Goal: Communication & Community: Answer question/provide support

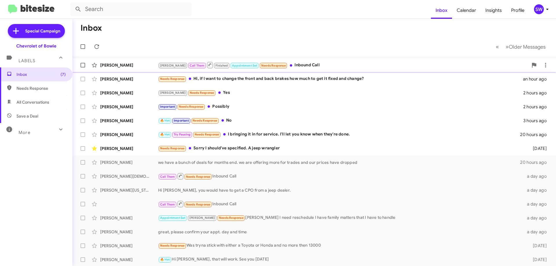
click at [290, 66] on div "[PERSON_NAME] Call Them Finished Appointment Set Needs Response Inbound Call" at bounding box center [343, 64] width 370 height 7
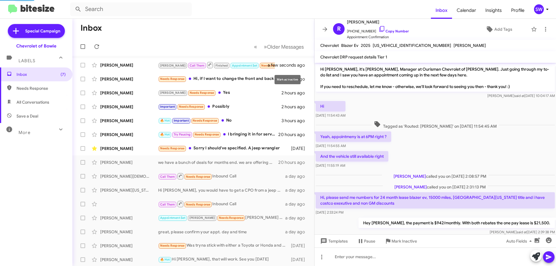
scroll to position [88, 0]
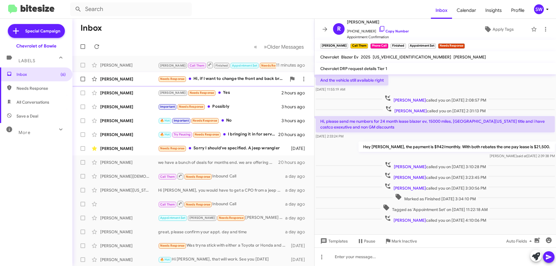
click at [216, 81] on div "Needs Response Hi, if I want to change the front and back brakes how much to ge…" at bounding box center [222, 79] width 128 height 7
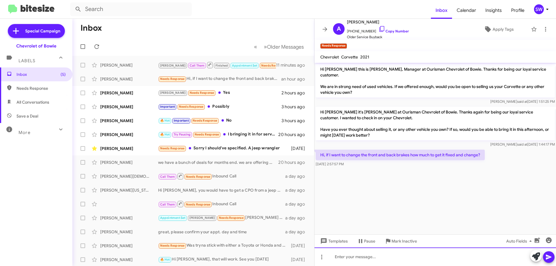
click at [352, 256] on div at bounding box center [436, 257] width 242 height 19
drag, startPoint x: 423, startPoint y: 256, endPoint x: 426, endPoint y: 266, distance: 10.5
click at [424, 258] on div "You will have to call service directly at 301-262/7600" at bounding box center [436, 257] width 242 height 19
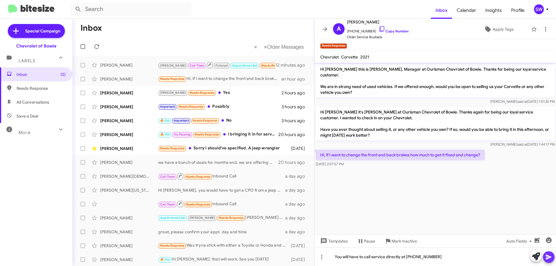
drag, startPoint x: 546, startPoint y: 260, endPoint x: 537, endPoint y: 251, distance: 12.7
click at [546, 260] on icon at bounding box center [548, 257] width 7 height 7
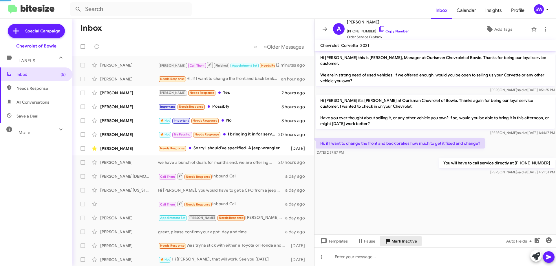
drag, startPoint x: 407, startPoint y: 242, endPoint x: 379, endPoint y: 225, distance: 33.1
click at [407, 242] on span "Mark Inactive" at bounding box center [404, 241] width 25 height 10
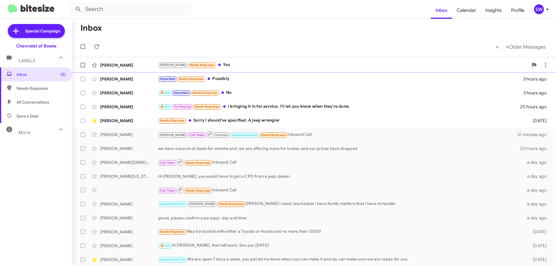
drag, startPoint x: 196, startPoint y: 61, endPoint x: 233, endPoint y: 66, distance: 37.7
click at [196, 61] on div "[PERSON_NAME] [PERSON_NAME] Needs Response Yes 2 hours ago" at bounding box center [314, 65] width 474 height 12
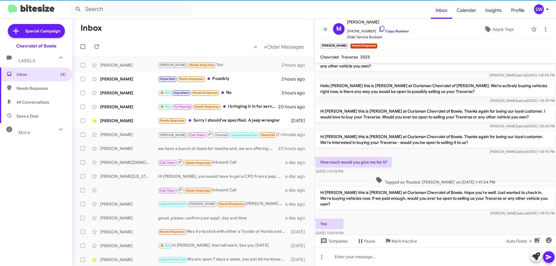
scroll to position [35, 0]
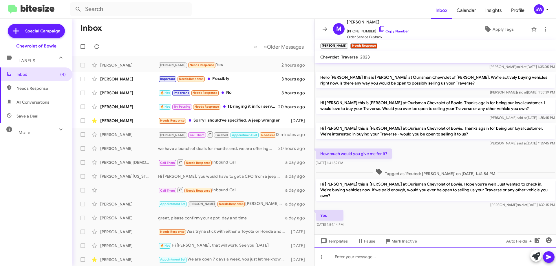
click at [346, 256] on div at bounding box center [436, 257] width 242 height 19
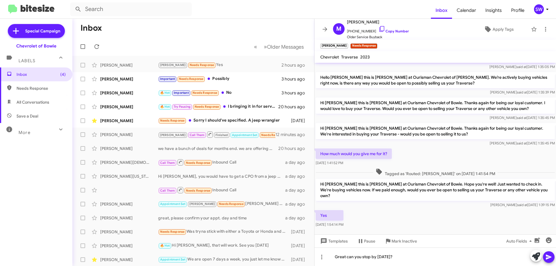
click at [549, 256] on icon at bounding box center [548, 257] width 7 height 7
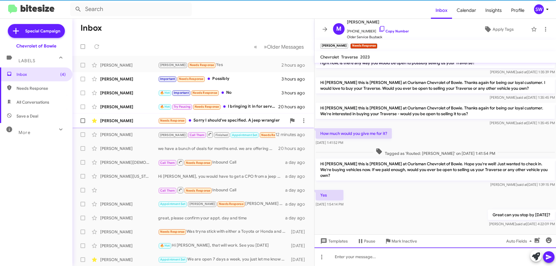
scroll to position [56, 0]
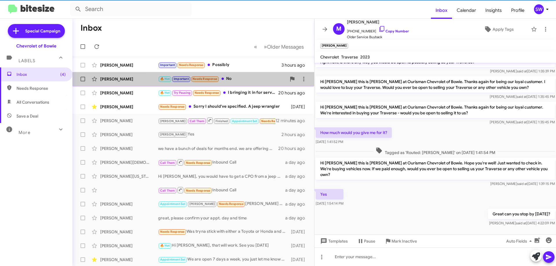
click at [220, 75] on div "[PERSON_NAME] 🔥 Hot Important Needs Response No 3 hours ago" at bounding box center [193, 79] width 233 height 12
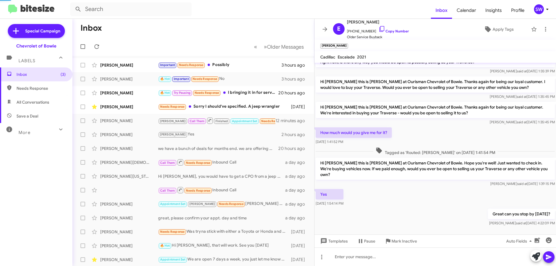
scroll to position [125, 0]
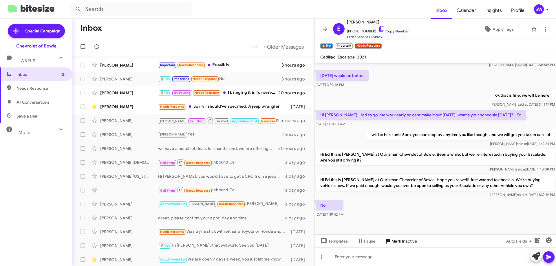
click at [403, 240] on span "Mark Inactive" at bounding box center [404, 241] width 25 height 10
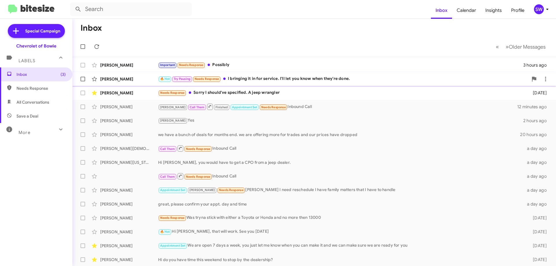
drag, startPoint x: 235, startPoint y: 62, endPoint x: 283, endPoint y: 73, distance: 49.6
click at [236, 63] on div "Important Needs Response Possibly" at bounding box center [340, 65] width 365 height 7
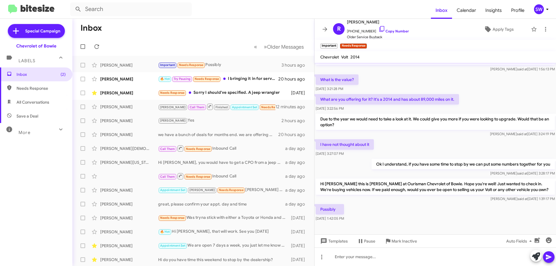
scroll to position [136, 0]
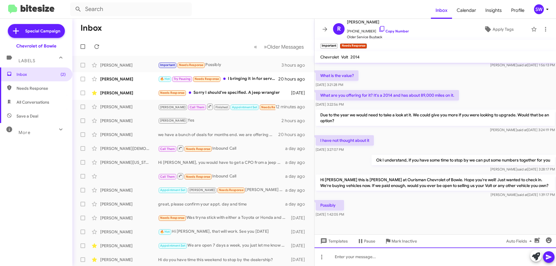
click at [357, 259] on div at bounding box center [436, 257] width 242 height 19
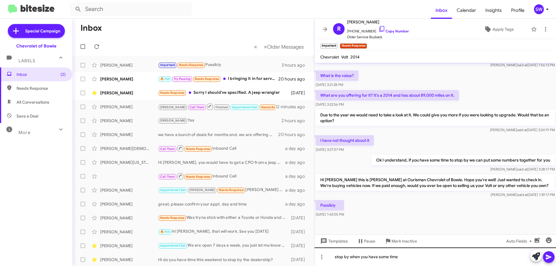
click at [546, 257] on icon at bounding box center [548, 257] width 7 height 7
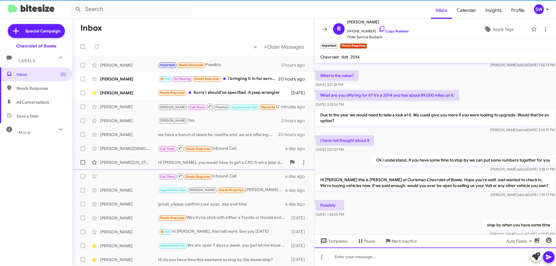
scroll to position [0, 0]
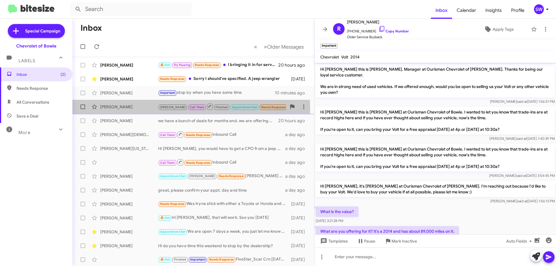
drag, startPoint x: 145, startPoint y: 109, endPoint x: 169, endPoint y: 103, distance: 24.9
click at [145, 109] on div "[PERSON_NAME]" at bounding box center [129, 107] width 58 height 6
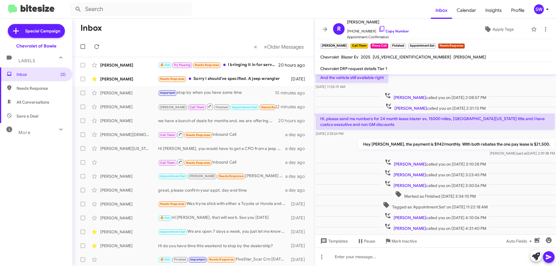
scroll to position [111, 0]
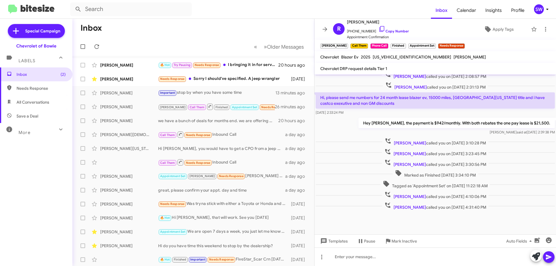
drag, startPoint x: 561, startPoint y: 77, endPoint x: 566, endPoint y: 85, distance: 9.8
click at [556, 85] on html "Inbox Calendar Insights Profile SW Special Campaign Chevrolet of Bowie Labels I…" at bounding box center [278, 133] width 556 height 266
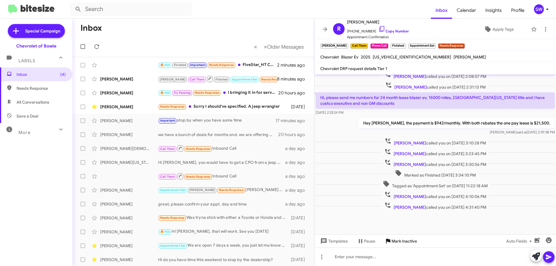
click at [399, 241] on span "Mark Inactive" at bounding box center [404, 241] width 25 height 10
